Goal: Transaction & Acquisition: Book appointment/travel/reservation

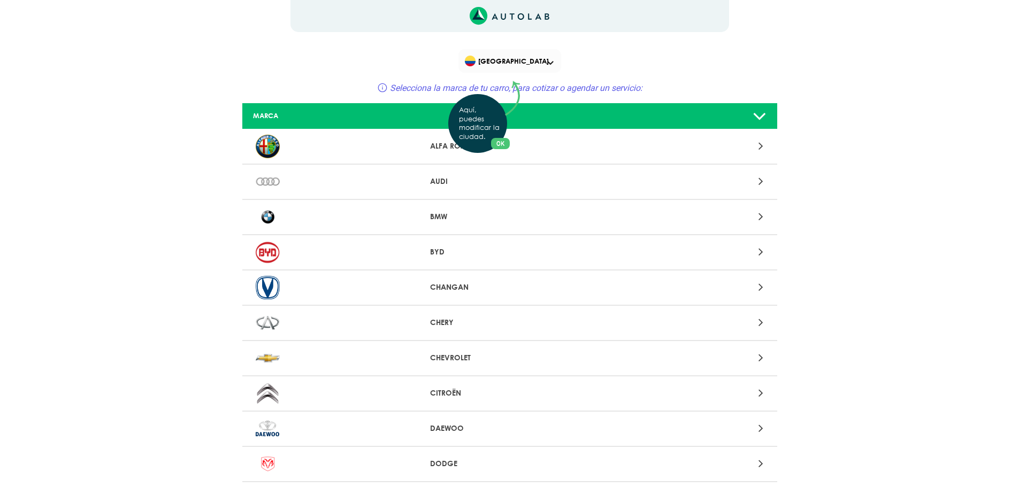
click at [760, 357] on div "Aquí, puedes modificar la ciudad. OK .aex,.bex{fill:none!important;stroke:#50c4…" at bounding box center [509, 243] width 1019 height 487
click at [759, 355] on icon at bounding box center [761, 358] width 5 height 14
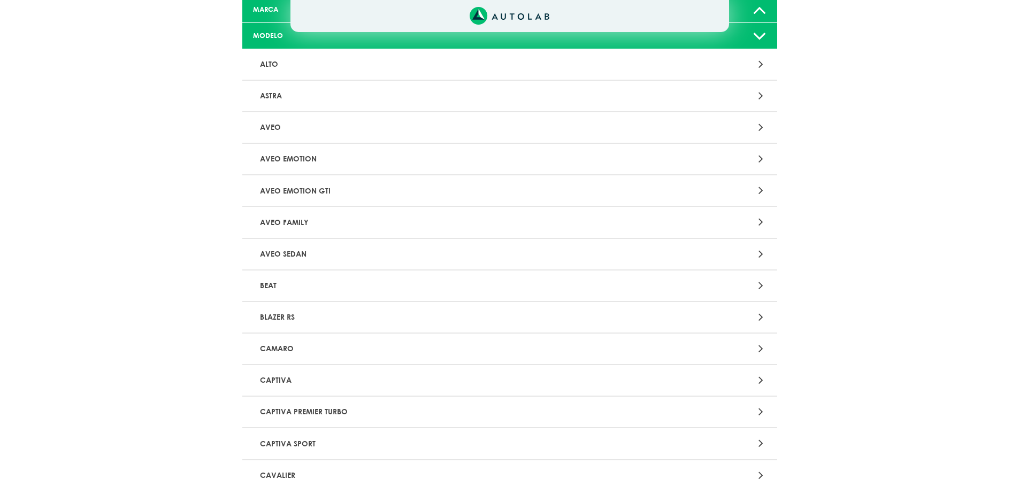
scroll to position [107, 0]
click at [268, 376] on p "CAPTIVA" at bounding box center [422, 380] width 333 height 20
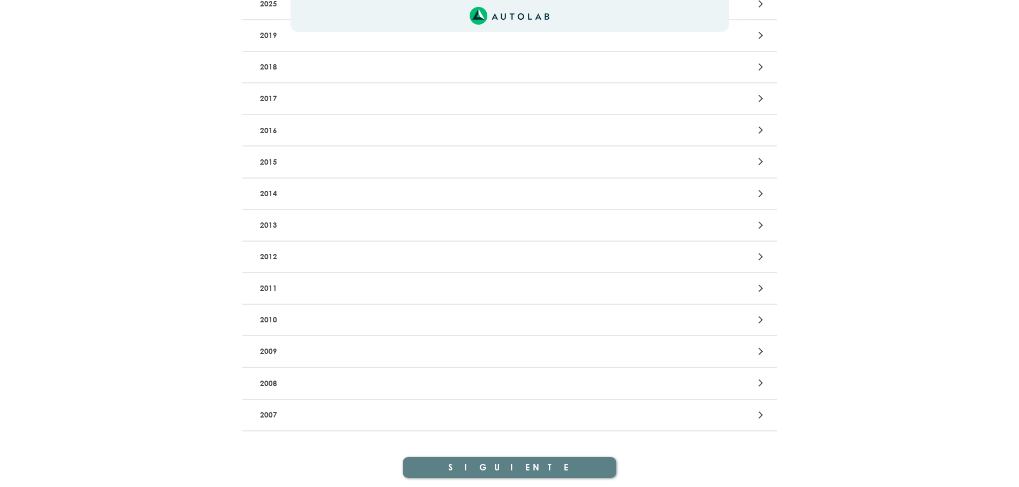
scroll to position [230, 0]
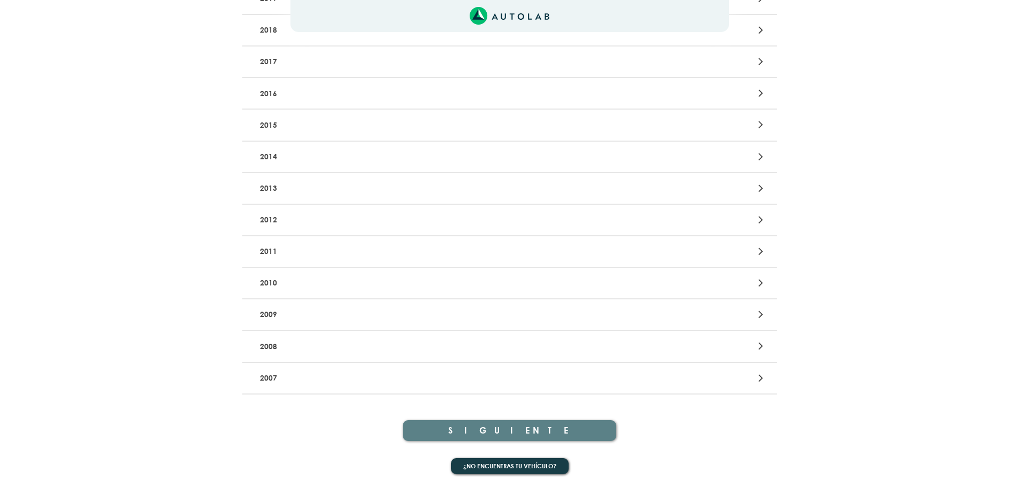
click at [267, 281] on p "2010" at bounding box center [422, 283] width 333 height 20
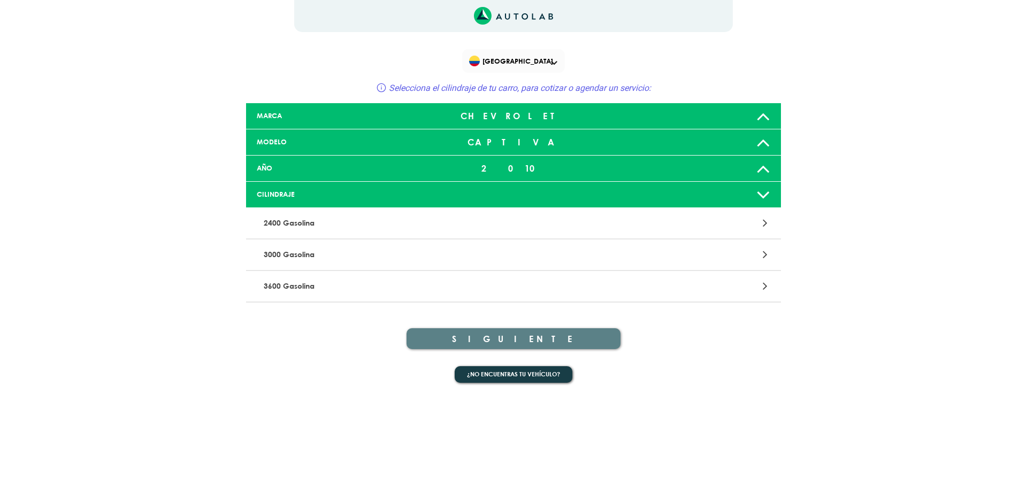
click at [404, 218] on p "2400 Gasolina" at bounding box center [425, 223] width 333 height 20
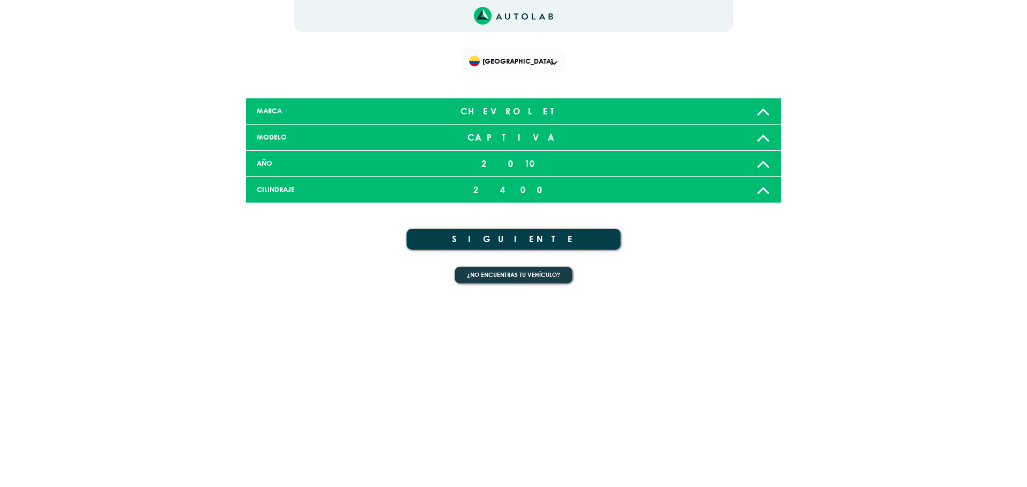
click at [538, 233] on button "SIGUIENTE" at bounding box center [514, 239] width 214 height 21
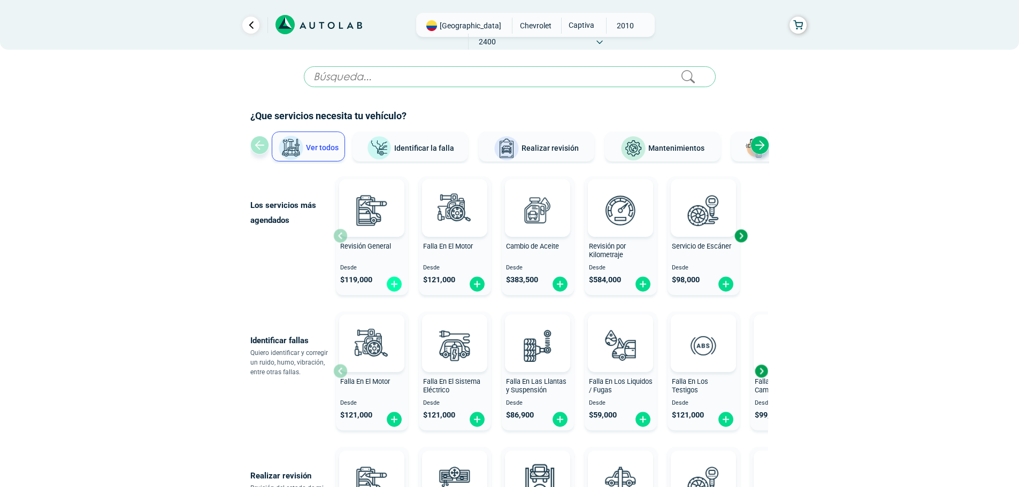
click at [394, 285] on img at bounding box center [394, 284] width 17 height 17
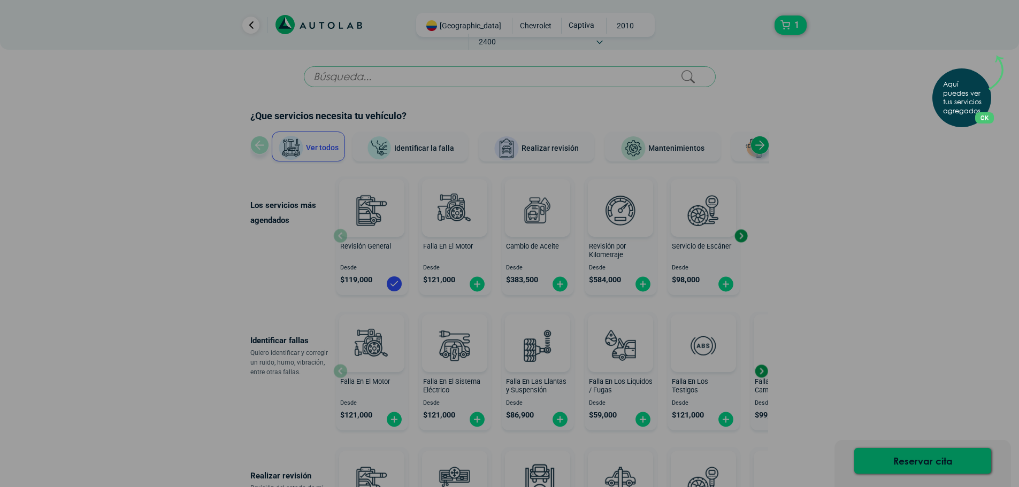
click at [988, 117] on button "OK" at bounding box center [984, 117] width 19 height 11
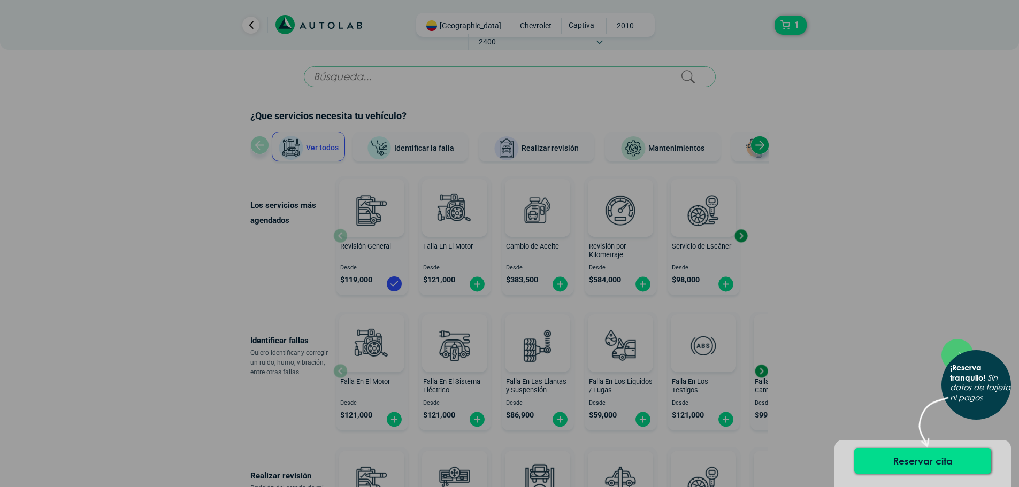
click at [879, 226] on div "× ¡Reserva tranquilo! Sin datos de tarjeta ni pagos" at bounding box center [509, 243] width 1019 height 487
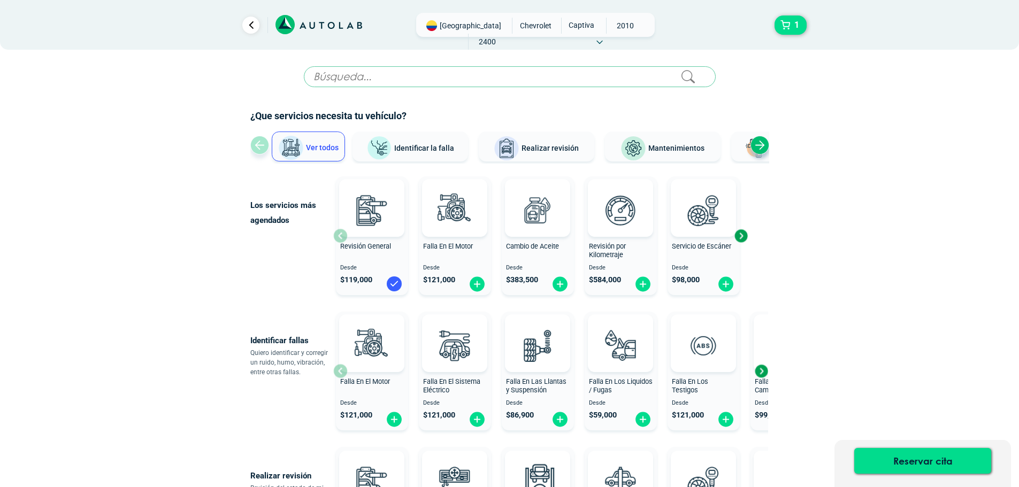
click at [392, 282] on img at bounding box center [394, 284] width 17 height 17
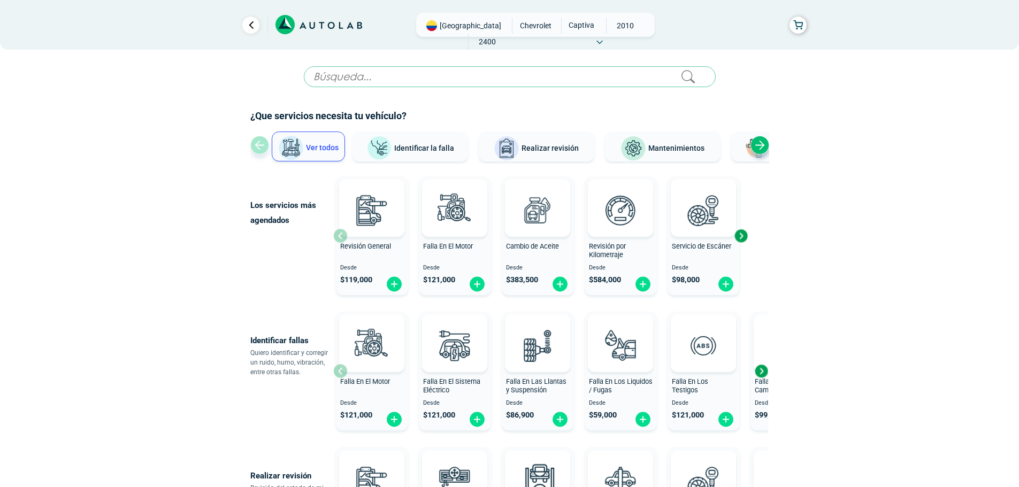
click at [354, 241] on div "Revisión General Desde $ 119,000" at bounding box center [372, 236] width 72 height 114
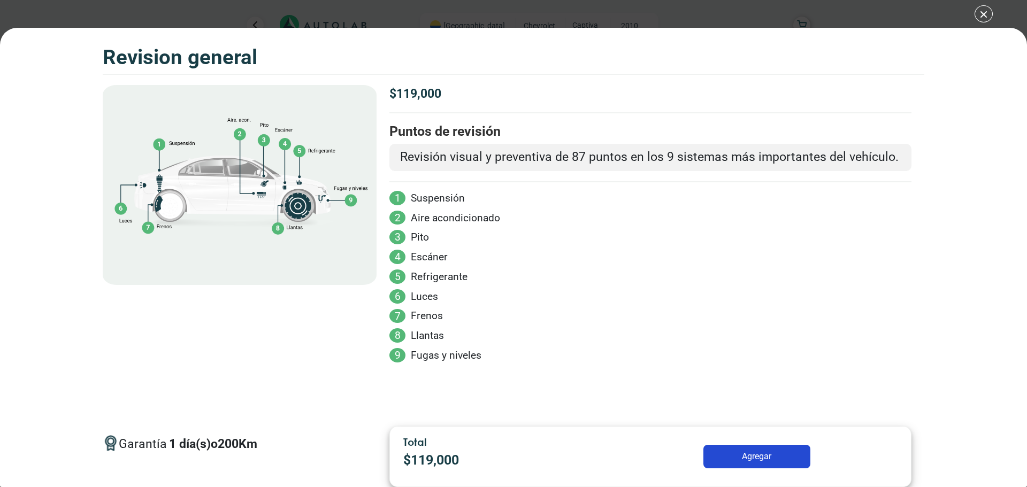
click at [986, 10] on div "Volkswagen Crossfox 2018 REVISION GENERAL $ 119,000 1 200" at bounding box center [513, 243] width 1027 height 487
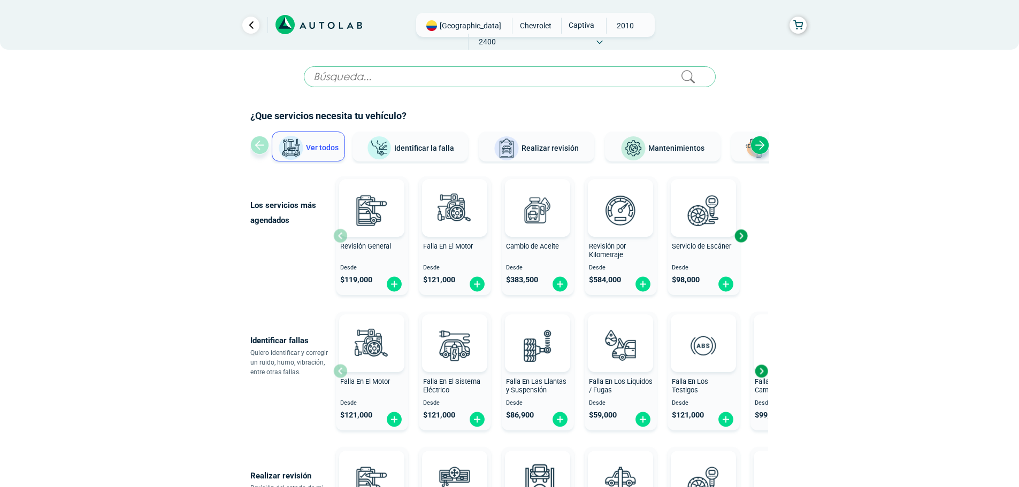
click at [438, 145] on span "Identificar la falla" at bounding box center [424, 147] width 60 height 9
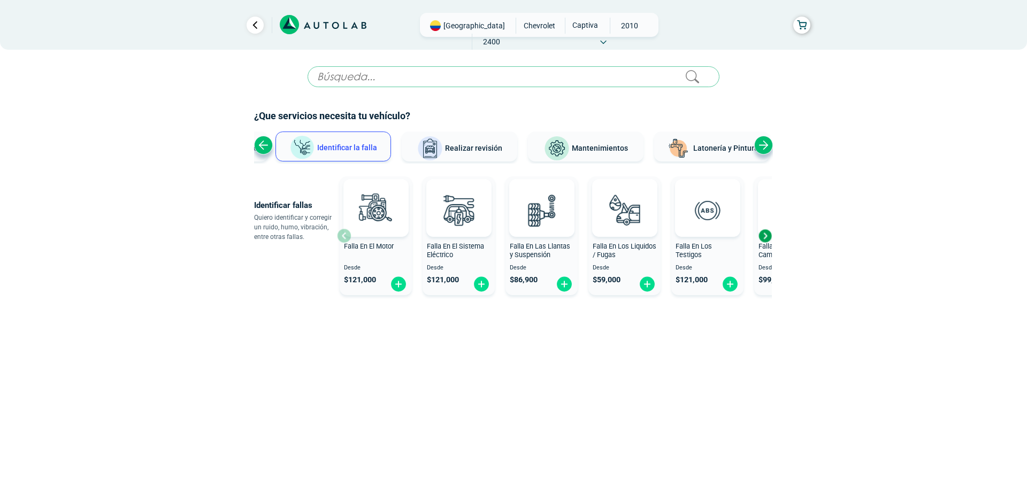
click at [765, 238] on div "Next slide" at bounding box center [765, 236] width 16 height 16
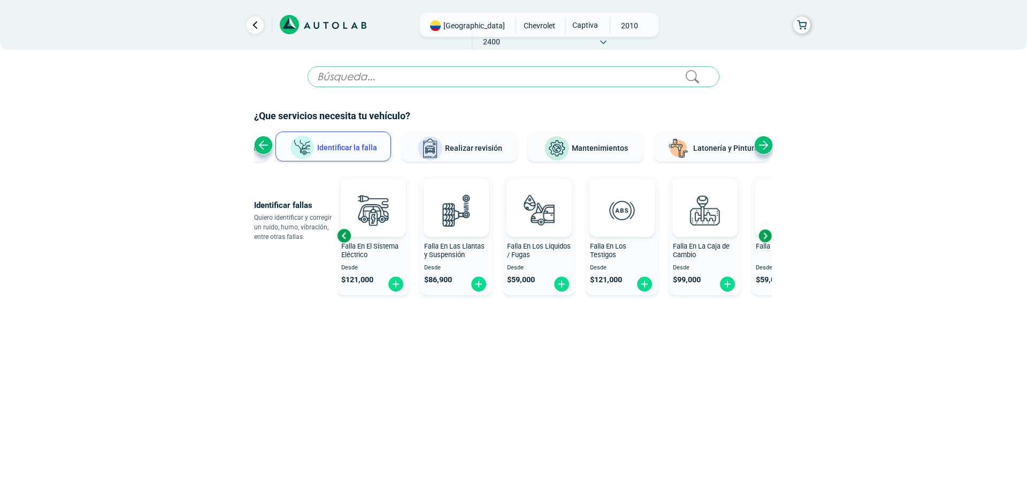
click at [714, 249] on span "Falla En La Caja de Cambio" at bounding box center [701, 250] width 57 height 17
click at [266, 142] on div "Previous slide" at bounding box center [263, 145] width 19 height 19
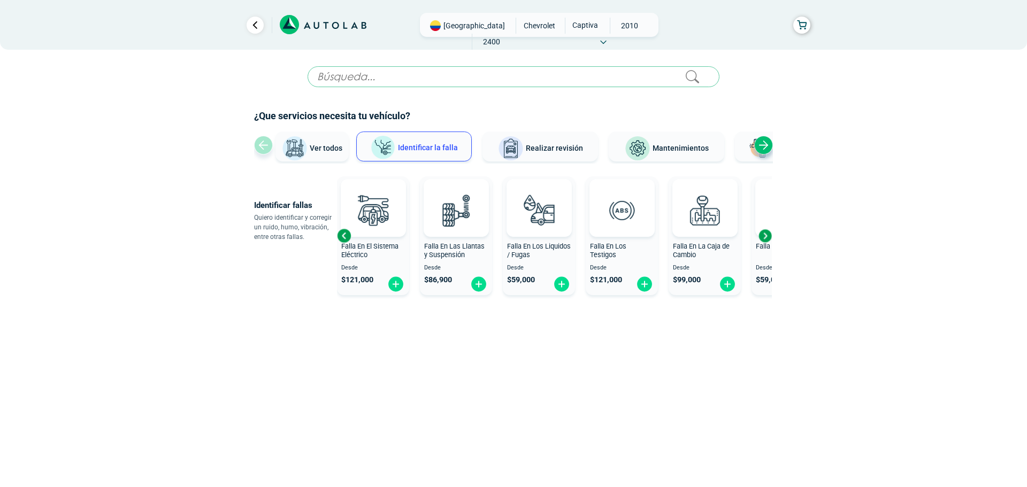
click at [323, 143] on button "Ver todos" at bounding box center [312, 147] width 73 height 30
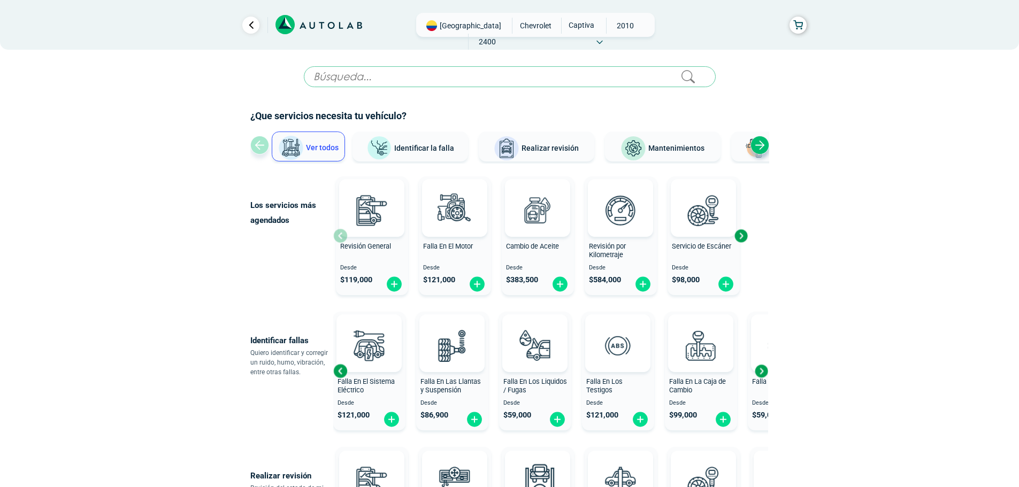
click at [758, 148] on div "Next slide" at bounding box center [760, 145] width 19 height 19
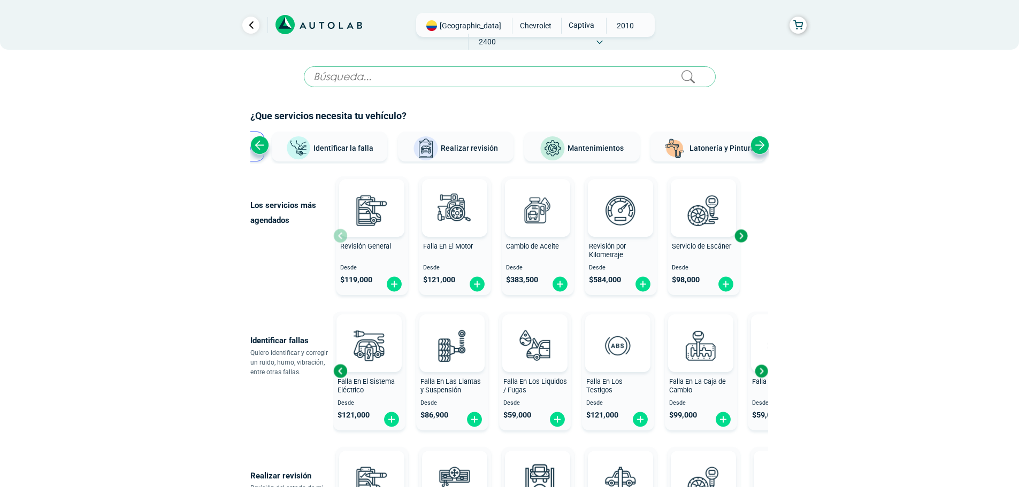
click at [761, 146] on div "Next slide" at bounding box center [760, 145] width 19 height 19
click at [468, 240] on div "Falla En El Motor Desde $ 121,000" at bounding box center [455, 236] width 72 height 114
click at [287, 24] on icon at bounding box center [288, 22] width 6 height 11
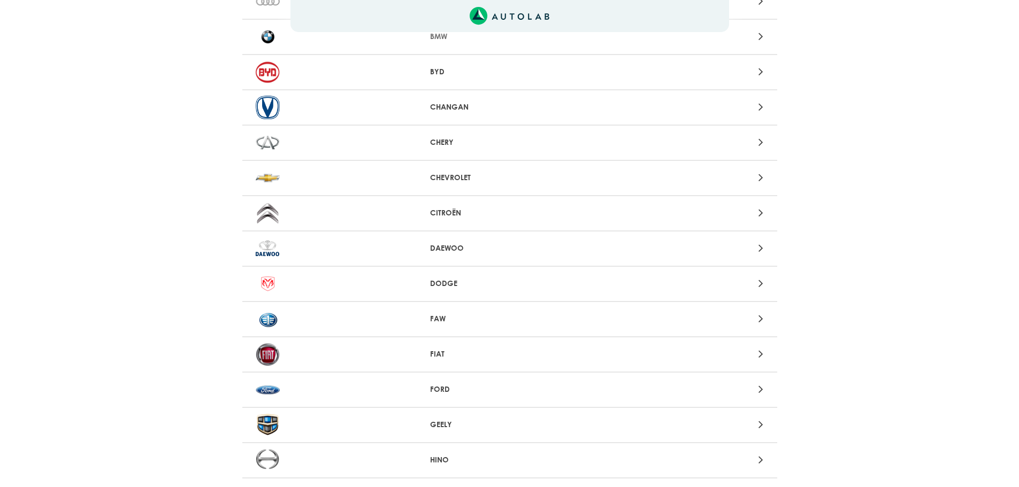
scroll to position [214, 0]
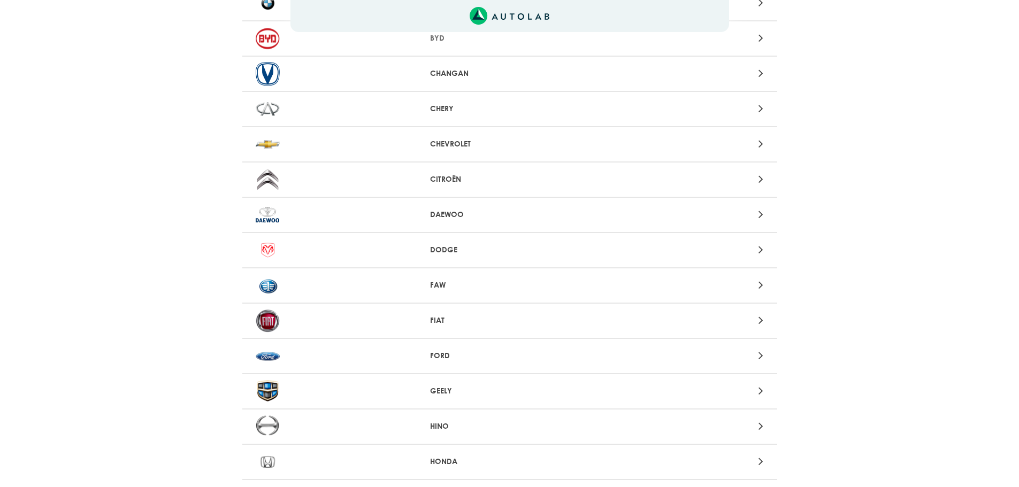
click at [759, 142] on icon at bounding box center [761, 144] width 5 height 14
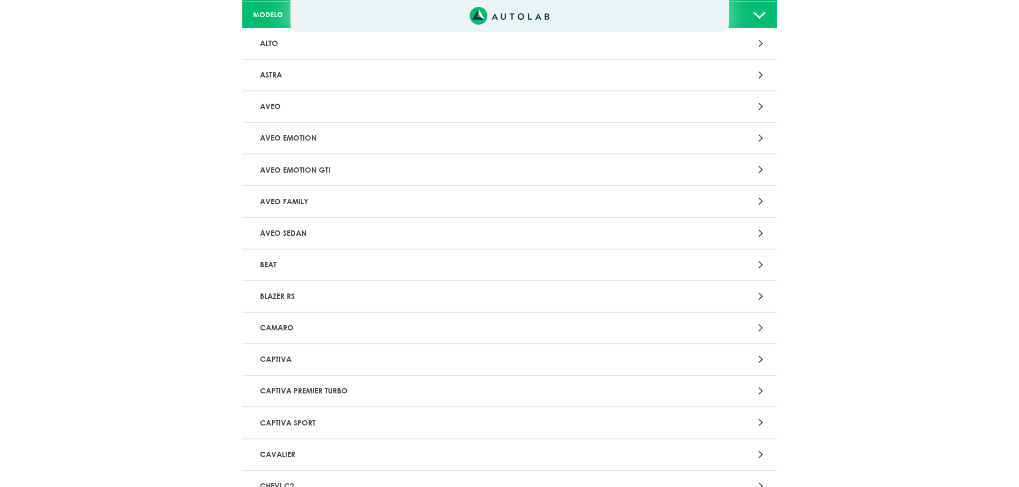
scroll to position [321, 0]
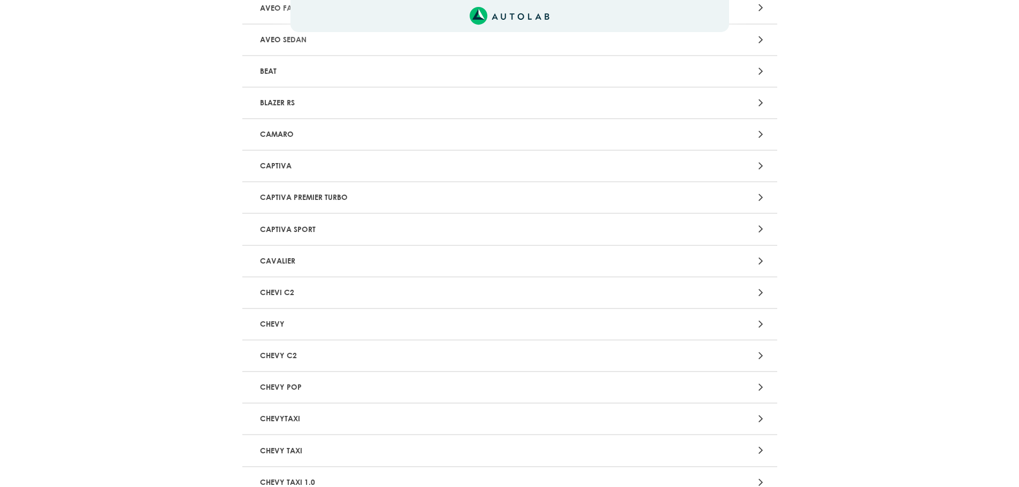
click at [764, 163] on div at bounding box center [684, 166] width 175 height 14
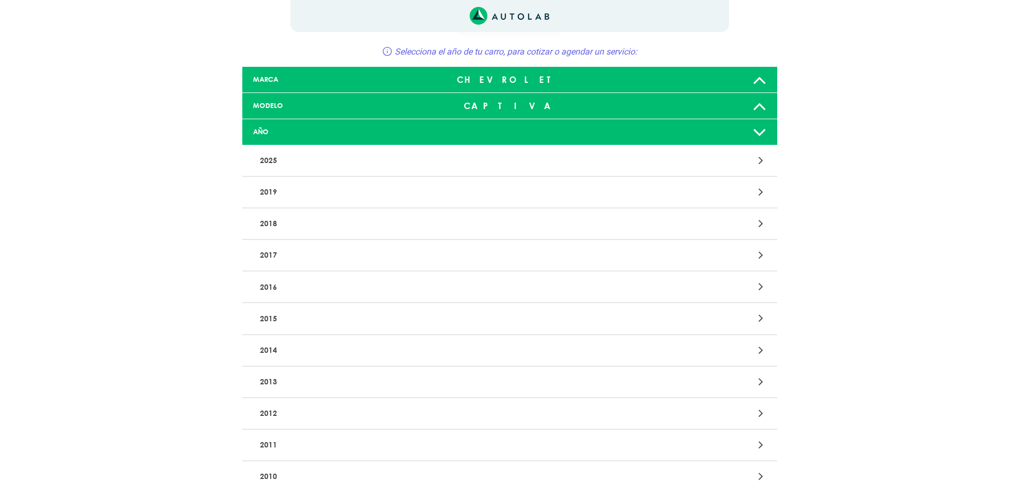
scroll to position [54, 0]
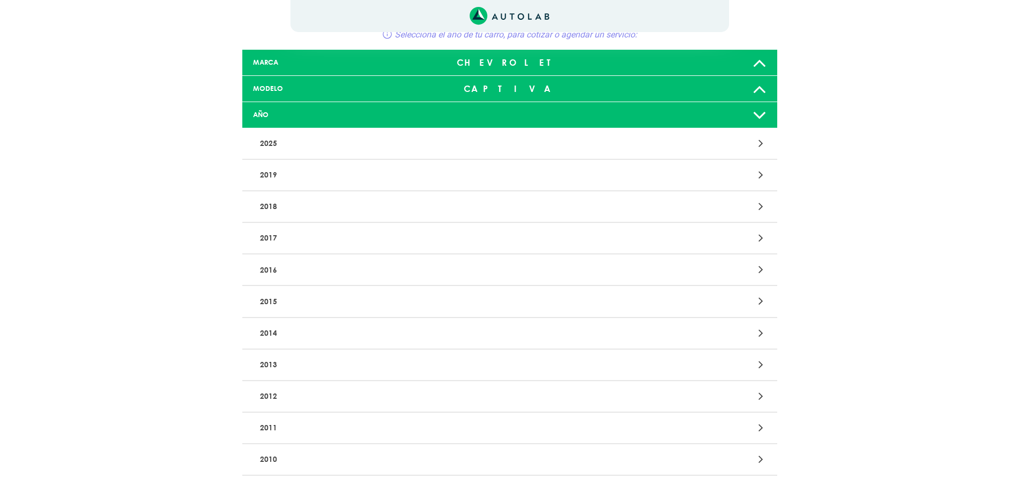
click at [378, 450] on p "2010" at bounding box center [422, 460] width 333 height 20
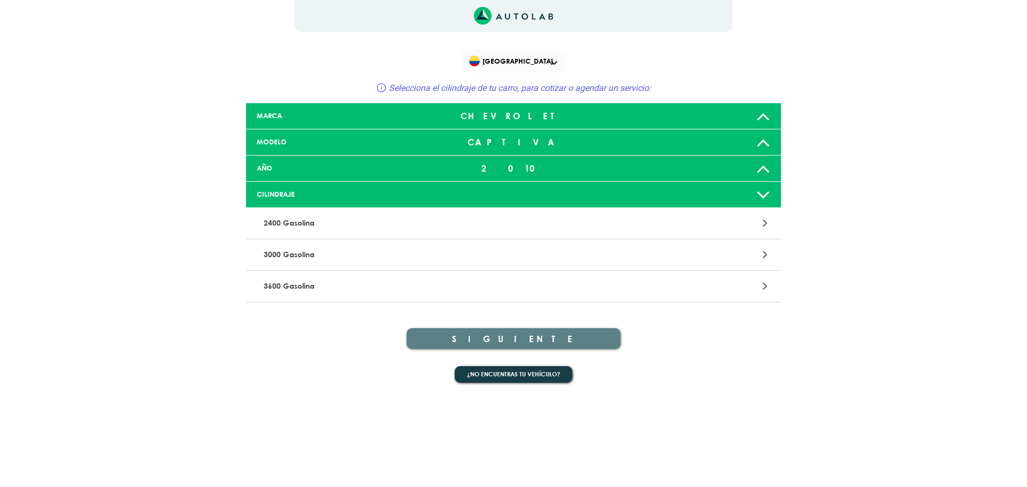
click at [530, 223] on p "2400 Gasolina" at bounding box center [425, 223] width 333 height 20
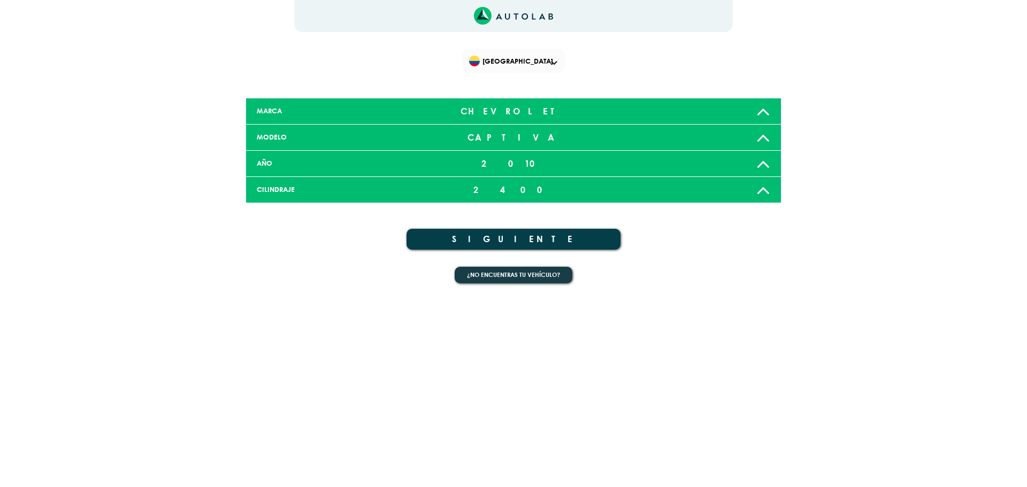
click at [543, 239] on button "SIGUIENTE" at bounding box center [514, 239] width 214 height 21
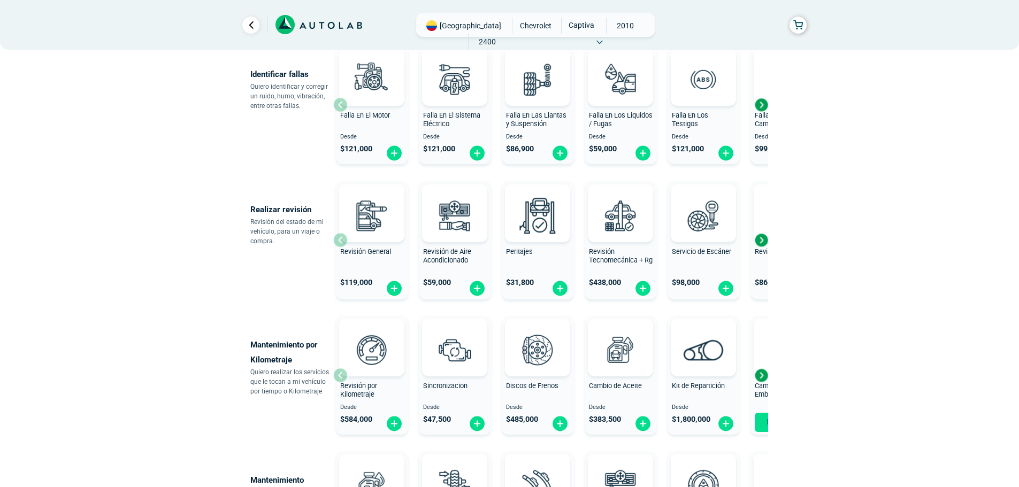
scroll to position [268, 0]
click at [461, 212] on img at bounding box center [454, 214] width 47 height 47
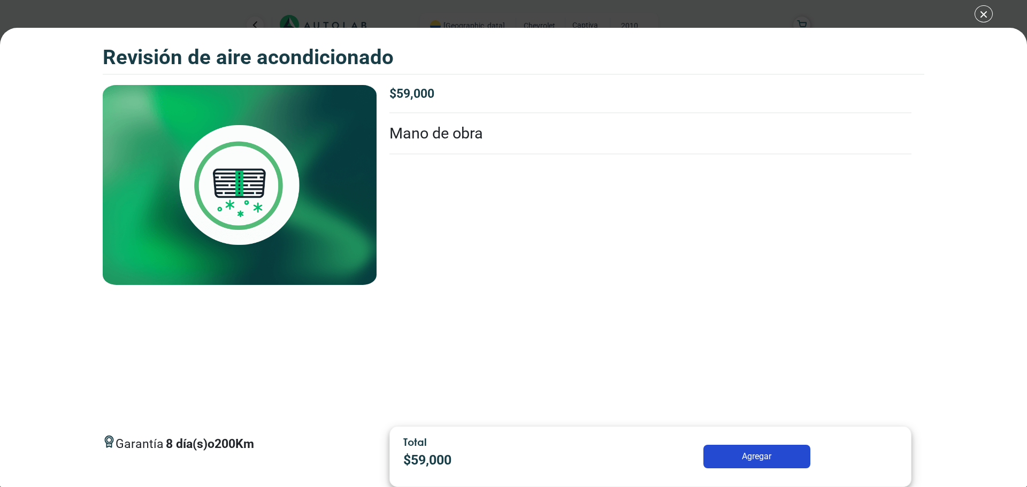
click at [984, 13] on div "Revisión de Aire Acondicionado Revisión de Aire Acondicionado Garantía 8 200 Km" at bounding box center [513, 243] width 1027 height 487
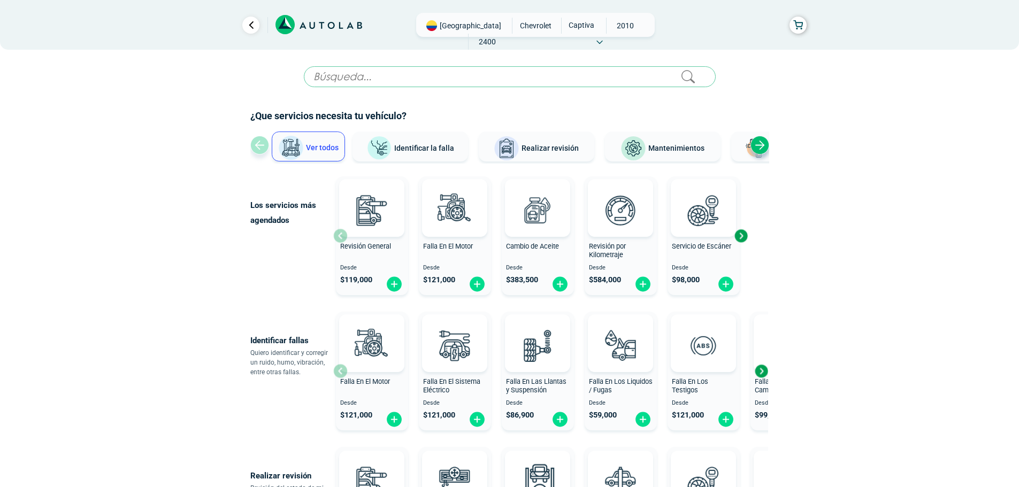
drag, startPoint x: 255, startPoint y: 23, endPoint x: 216, endPoint y: 66, distance: 57.6
click at [255, 23] on link "Ir al paso anterior" at bounding box center [250, 25] width 17 height 17
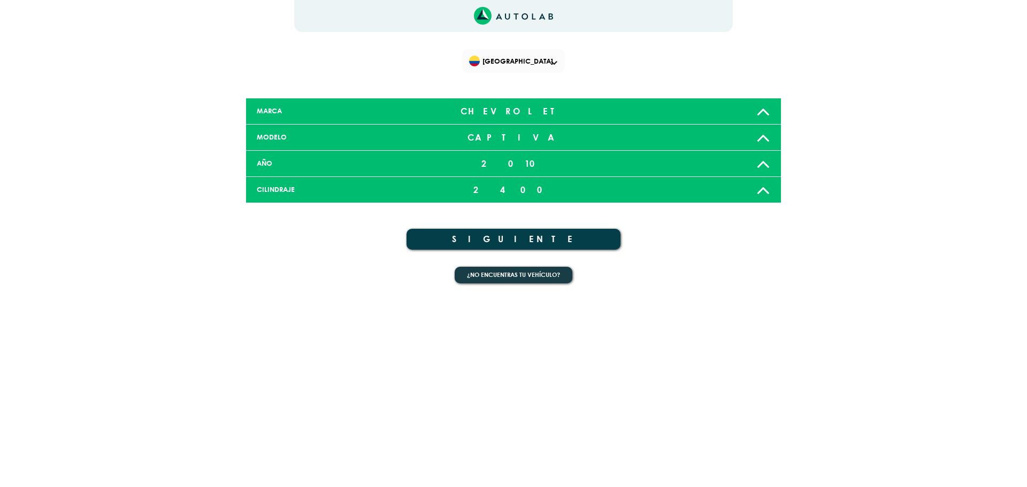
click at [514, 14] on icon "Link al sitio de autolab" at bounding box center [514, 16] width 80 height 18
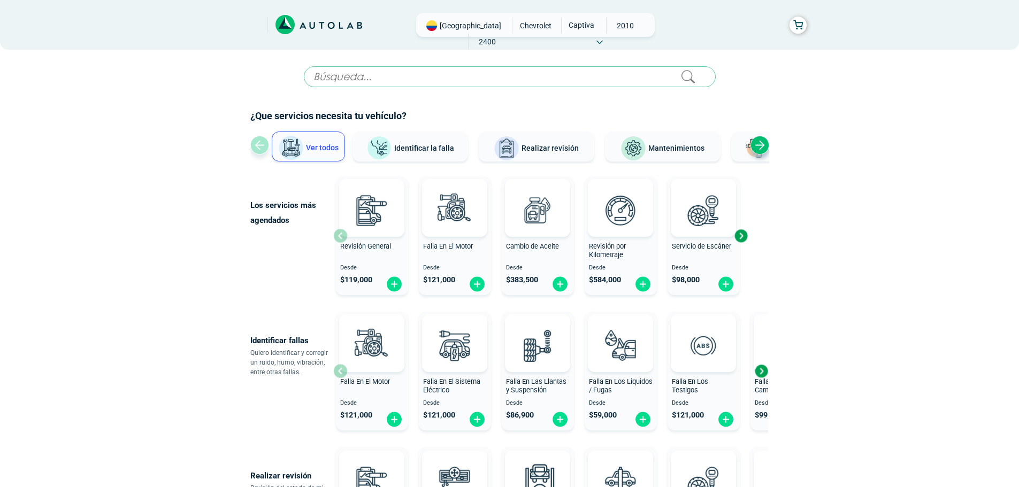
click at [344, 20] on icon at bounding box center [319, 25] width 87 height 20
